Goal: Information Seeking & Learning: Learn about a topic

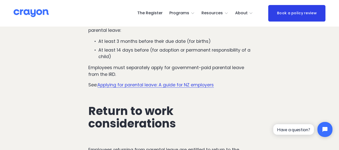
scroll to position [1758, 0]
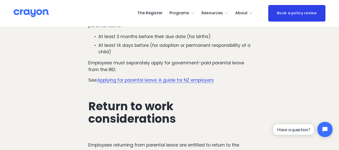
click at [182, 83] on link "Applying for parental leave: A guide for NZ employers" at bounding box center [155, 80] width 117 height 6
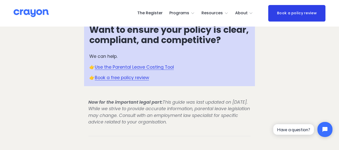
scroll to position [2154, 0]
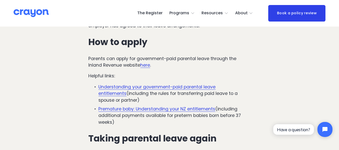
scroll to position [1313, 0]
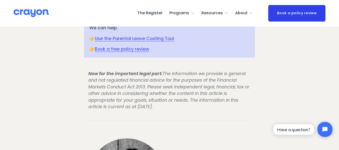
scroll to position [2804, 0]
